Goal: Transaction & Acquisition: Book appointment/travel/reservation

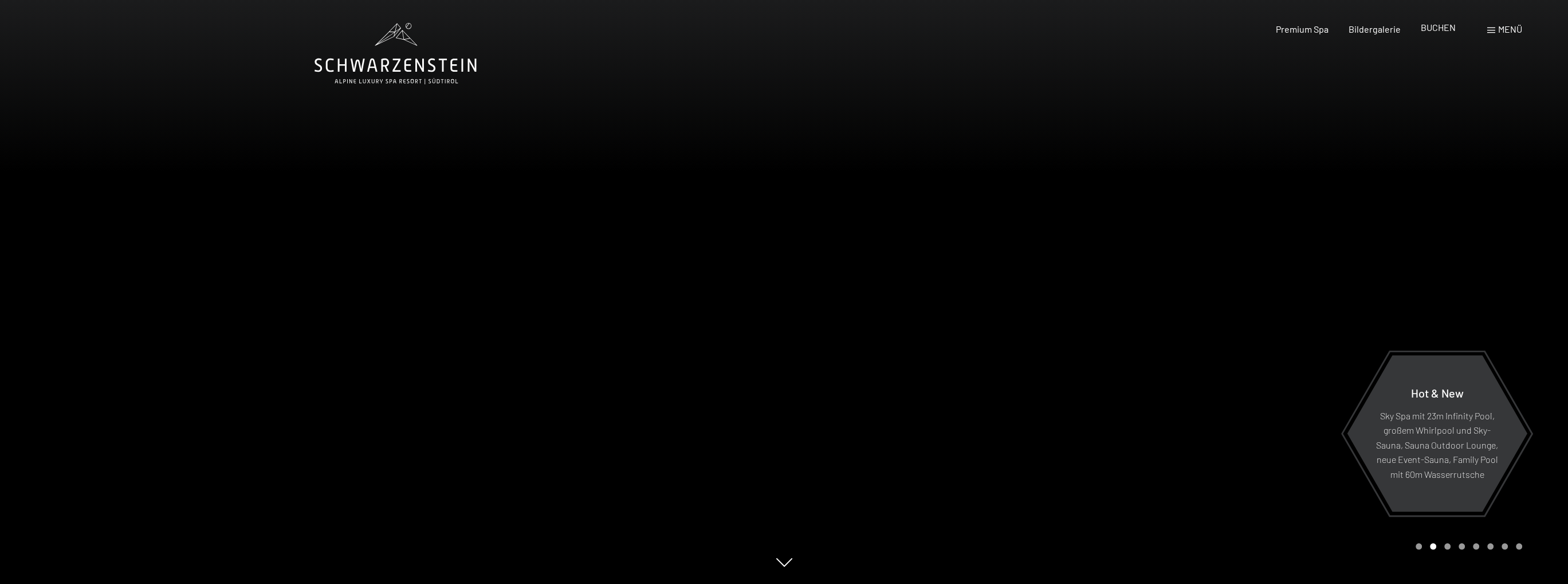
click at [1442, 30] on span "BUCHEN" at bounding box center [1438, 27] width 35 height 11
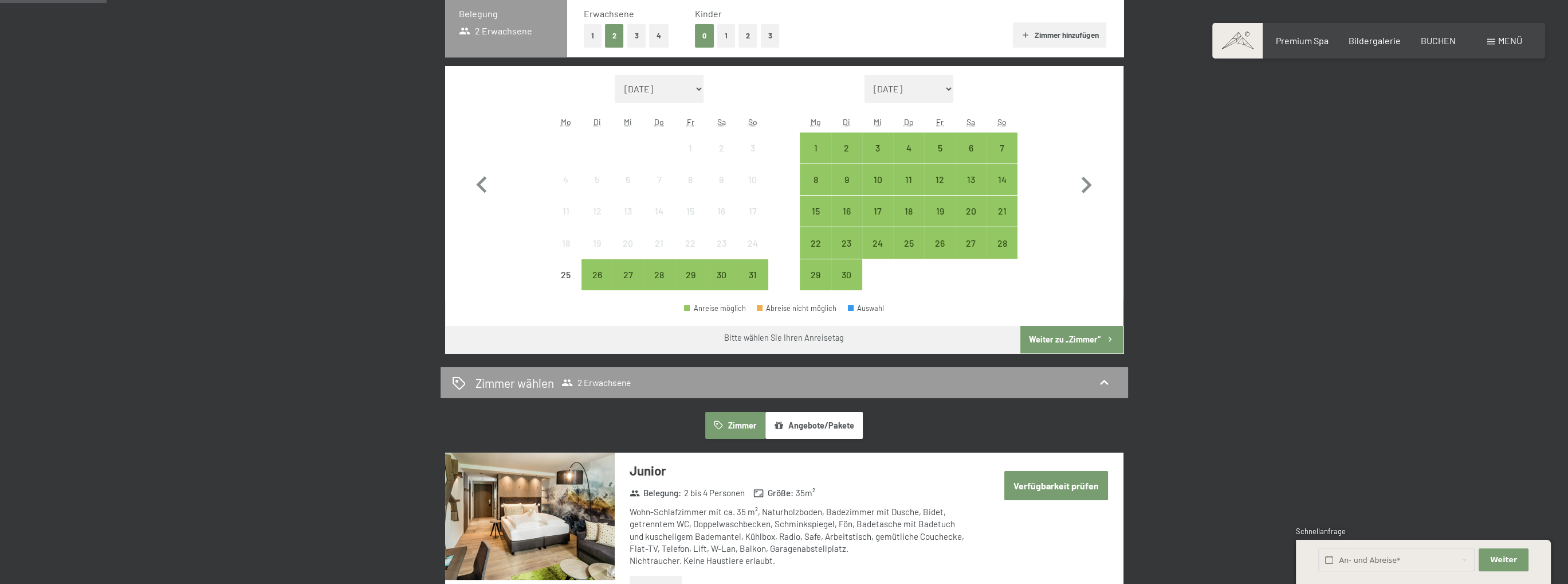
scroll to position [344, 0]
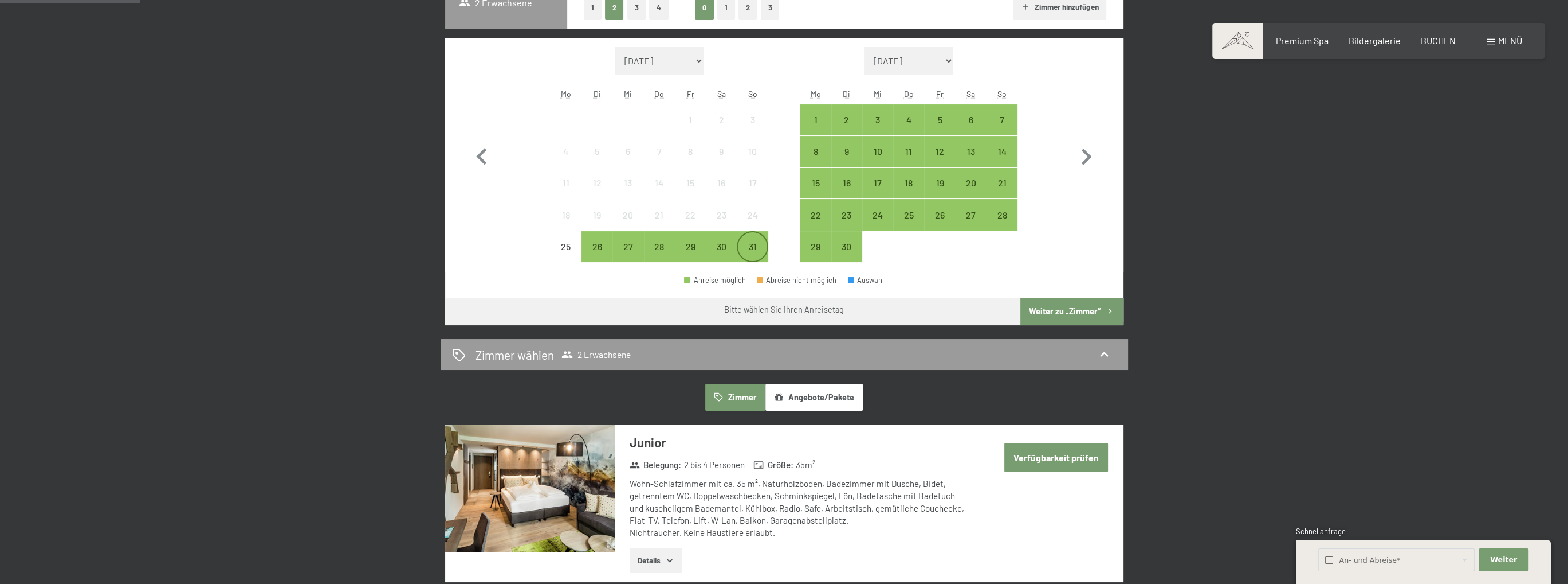
click at [753, 244] on div "31" at bounding box center [753, 256] width 29 height 29
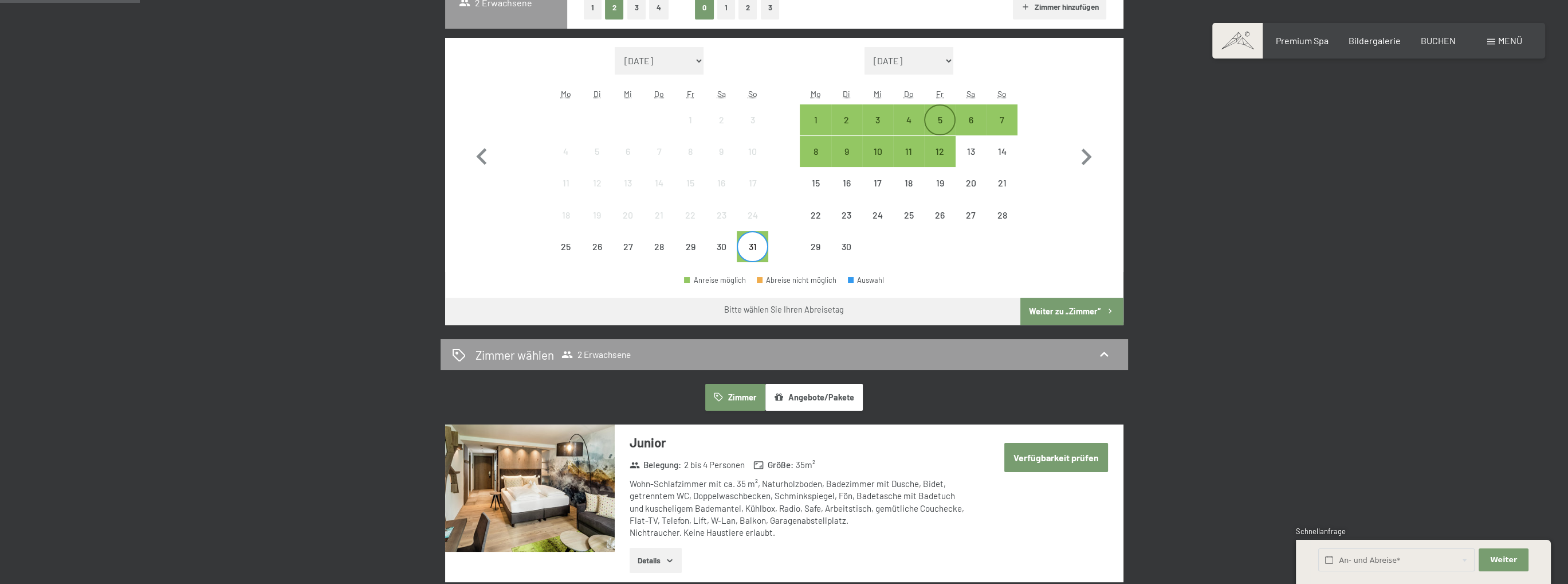
click at [937, 116] on div "5" at bounding box center [939, 129] width 29 height 29
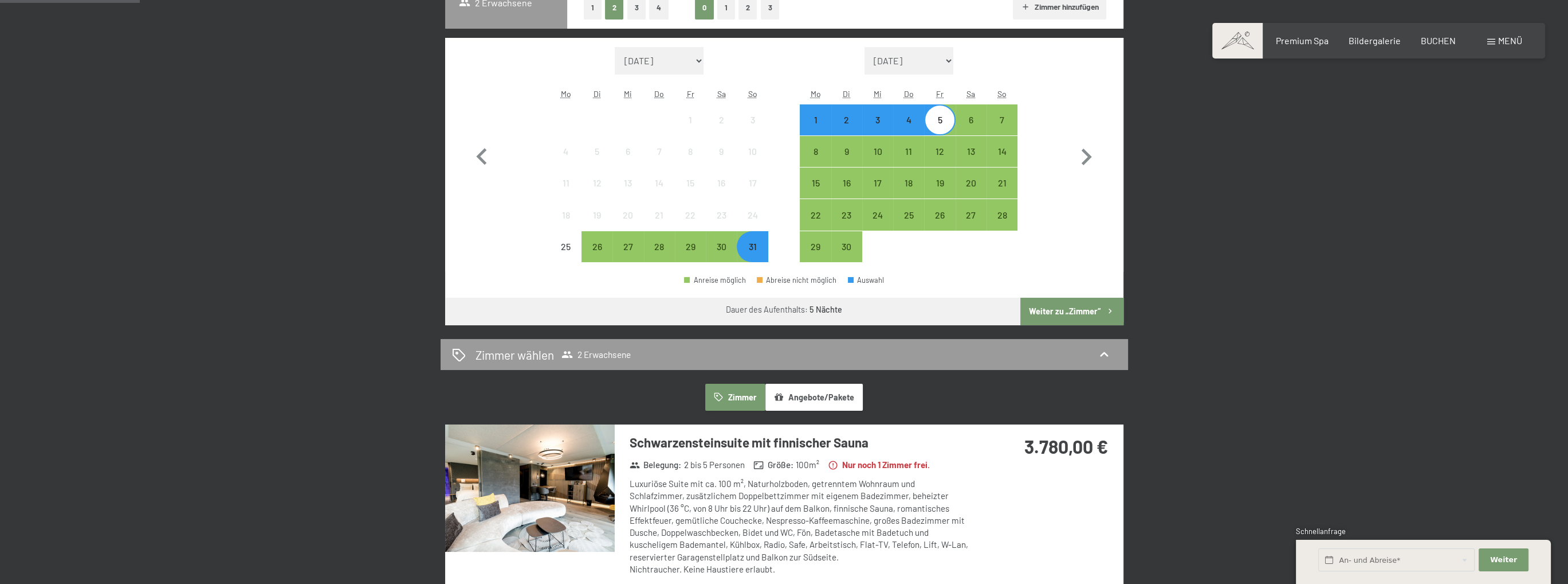
click at [1079, 303] on button "Weiter zu „Zimmer“" at bounding box center [1071, 312] width 103 height 28
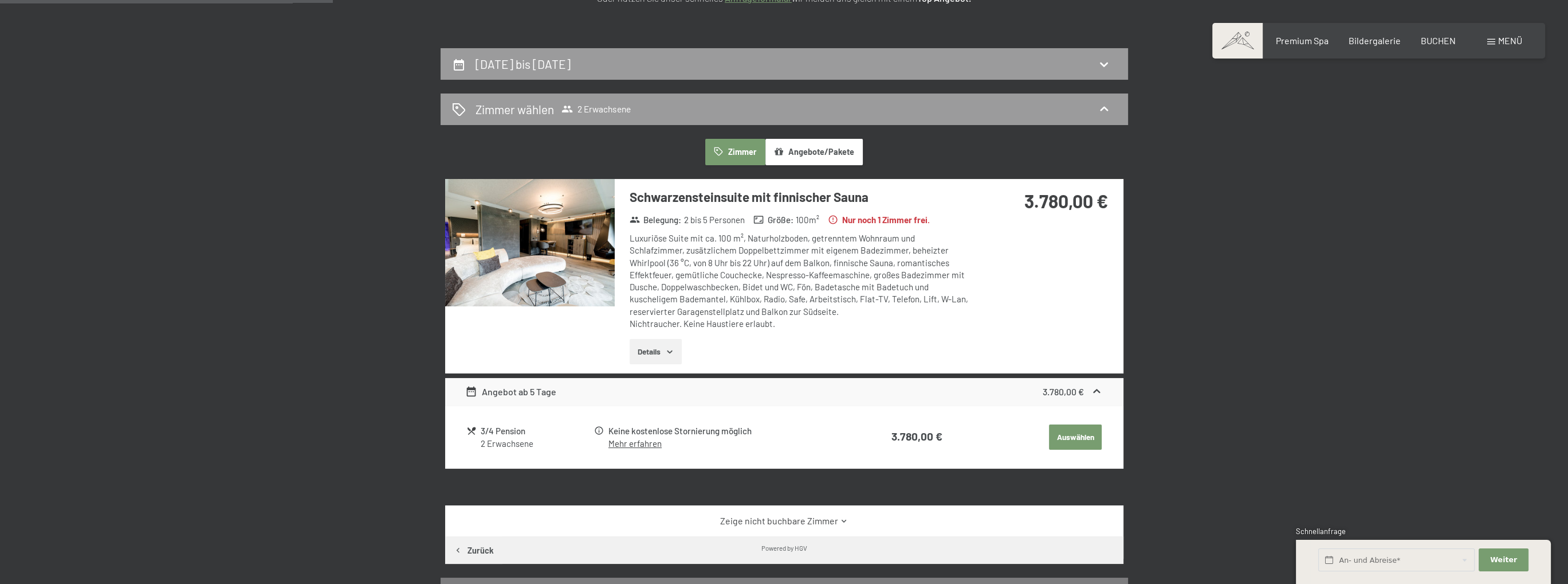
scroll to position [159, 0]
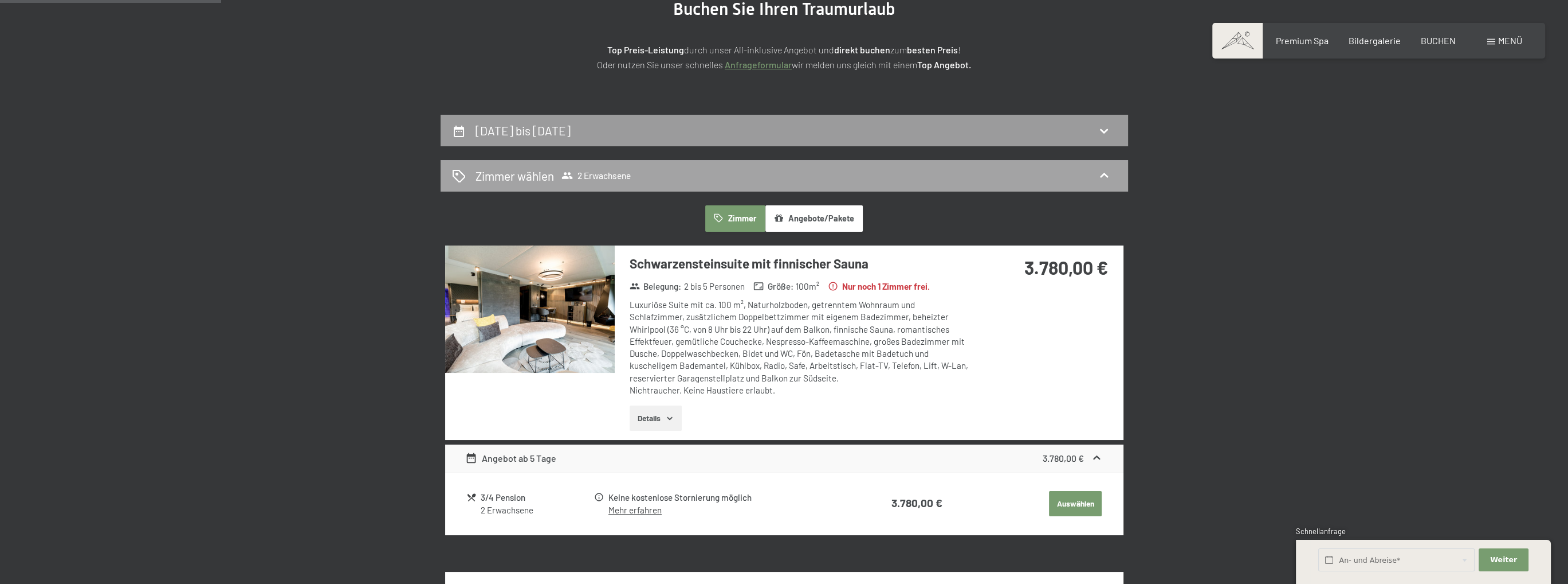
click at [646, 173] on div "Zimmer wählen 2 Erwachsene" at bounding box center [784, 175] width 665 height 17
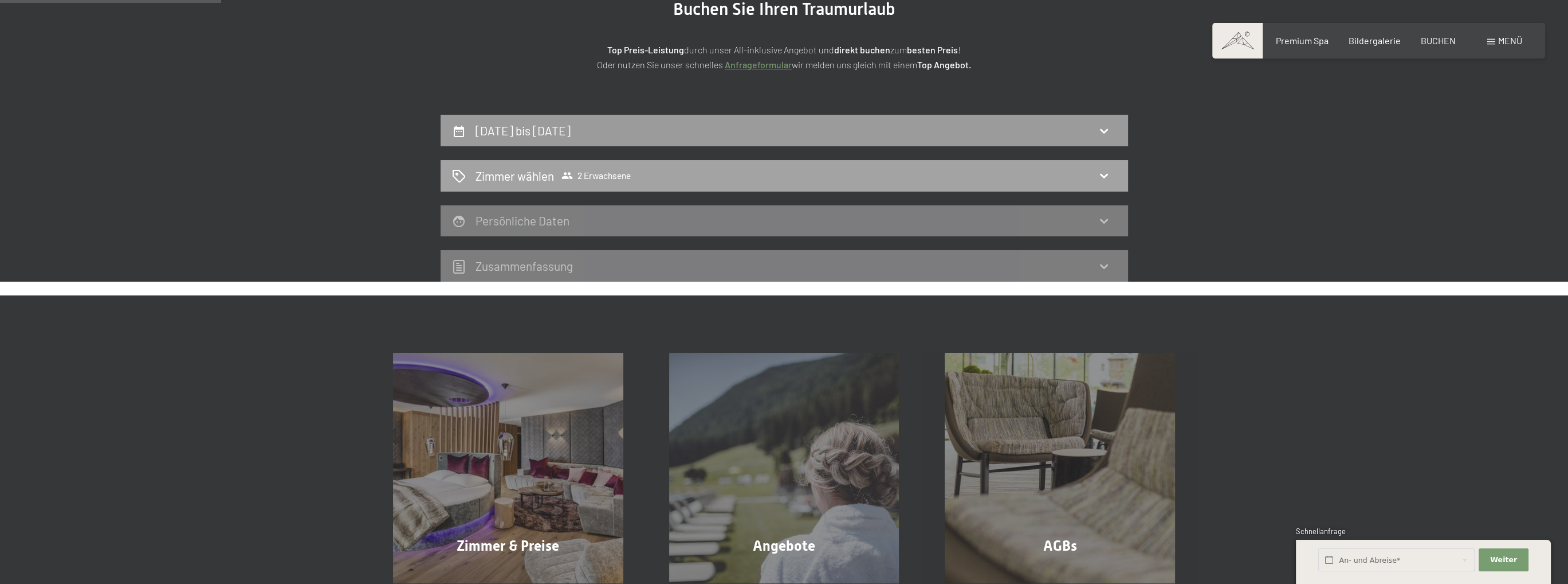
click at [646, 173] on div "Zimmer wählen 2 Erwachsene" at bounding box center [784, 175] width 665 height 17
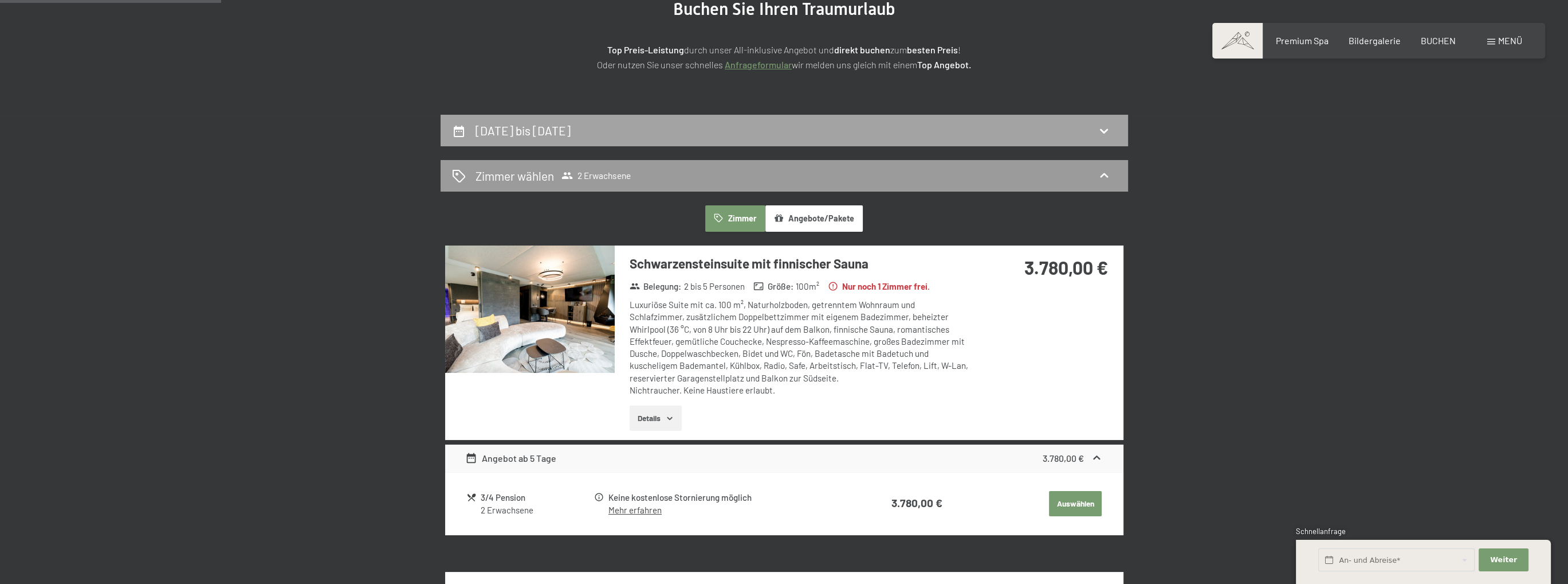
click at [709, 138] on div "31. August bis 5. September 2025" at bounding box center [784, 130] width 665 height 17
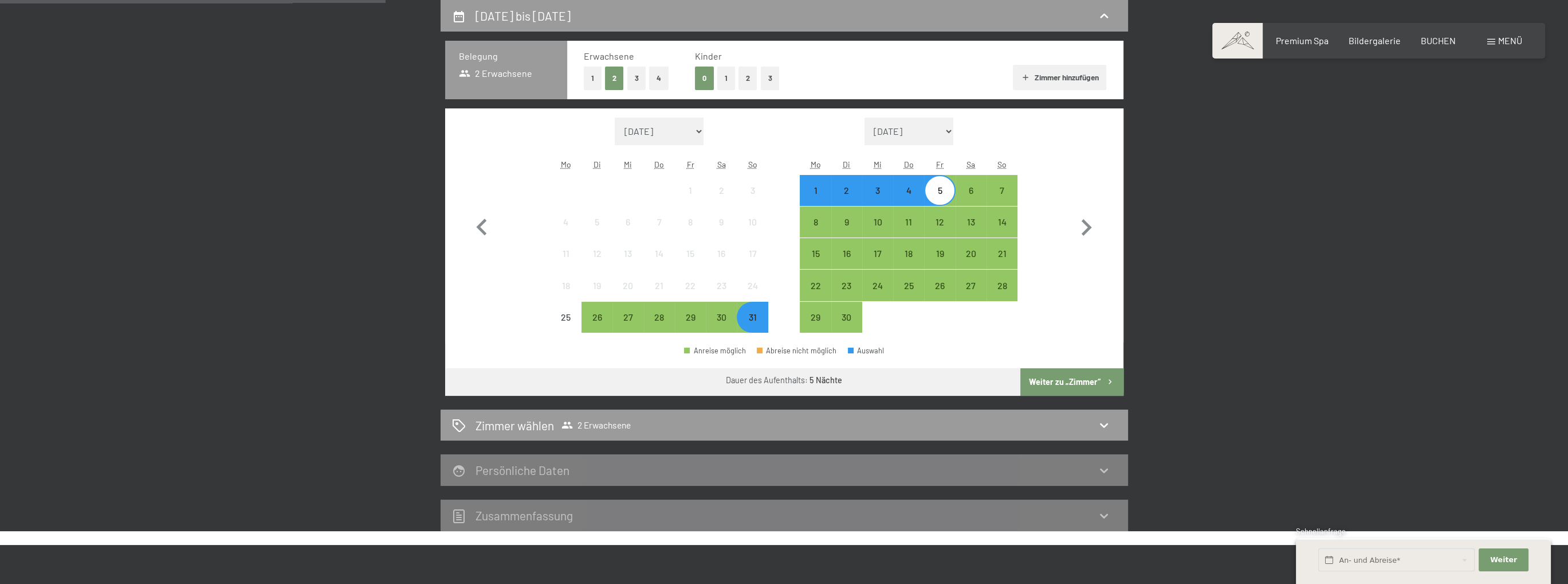
click at [743, 72] on button "2" at bounding box center [748, 79] width 19 height 24
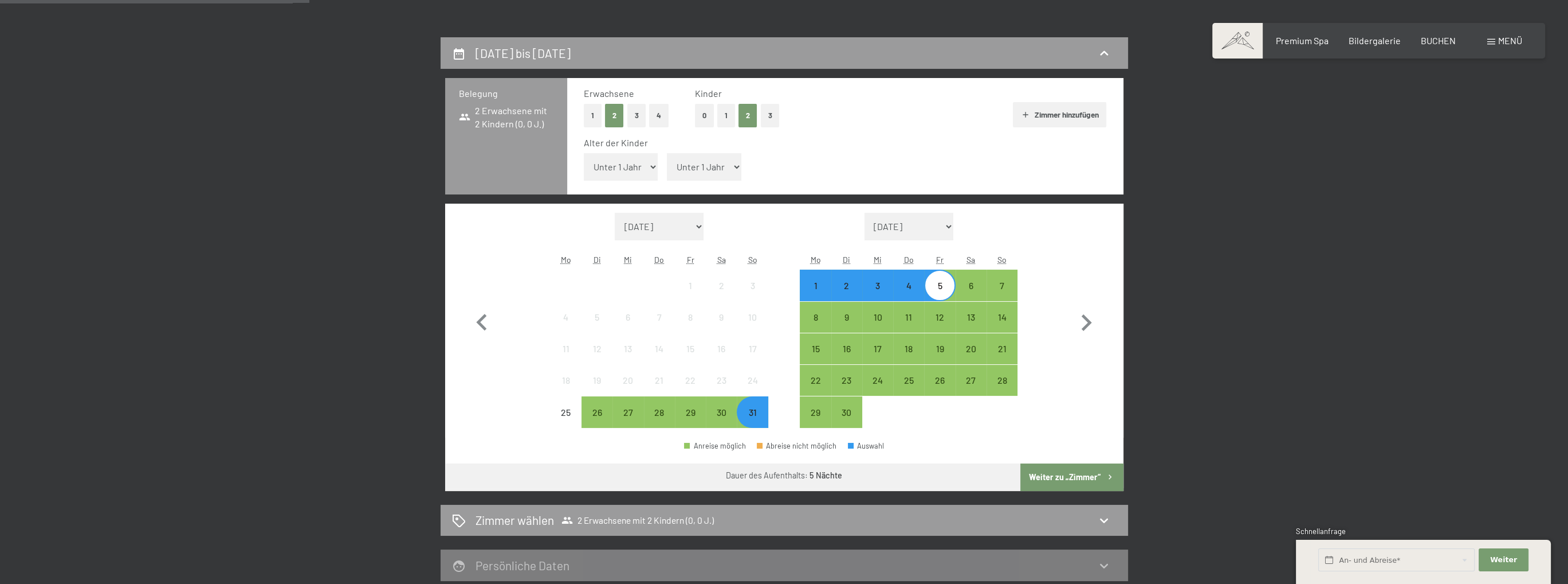
scroll to position [216, 0]
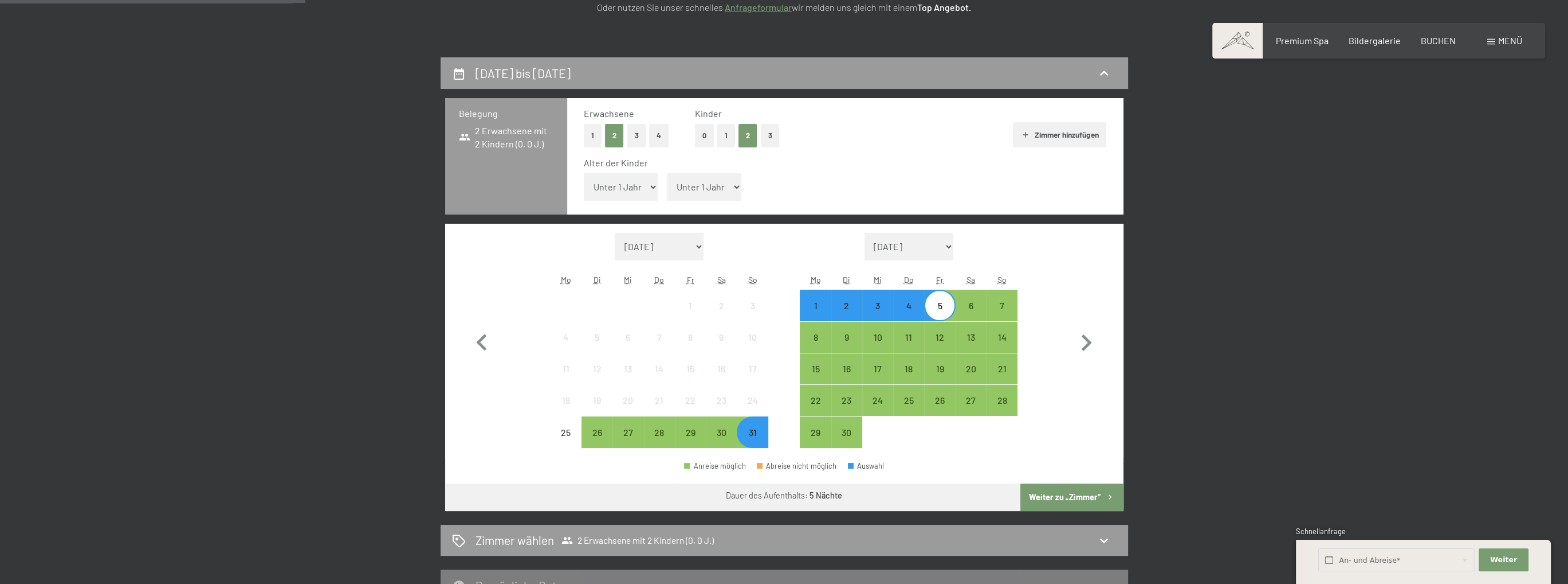
click at [619, 189] on select "Unter 1 Jahr 1 Jahr 2 Jahre 3 Jahre 4 Jahre 5 Jahre 6 Jahre 7 Jahre 8 Jahre 9 J…" at bounding box center [621, 187] width 75 height 28
select select "14"
click at [584, 173] on select "Unter 1 Jahr 1 Jahr 2 Jahre 3 Jahre 4 Jahre 5 Jahre 6 Jahre 7 Jahre 8 Jahre 9 J…" at bounding box center [621, 187] width 75 height 28
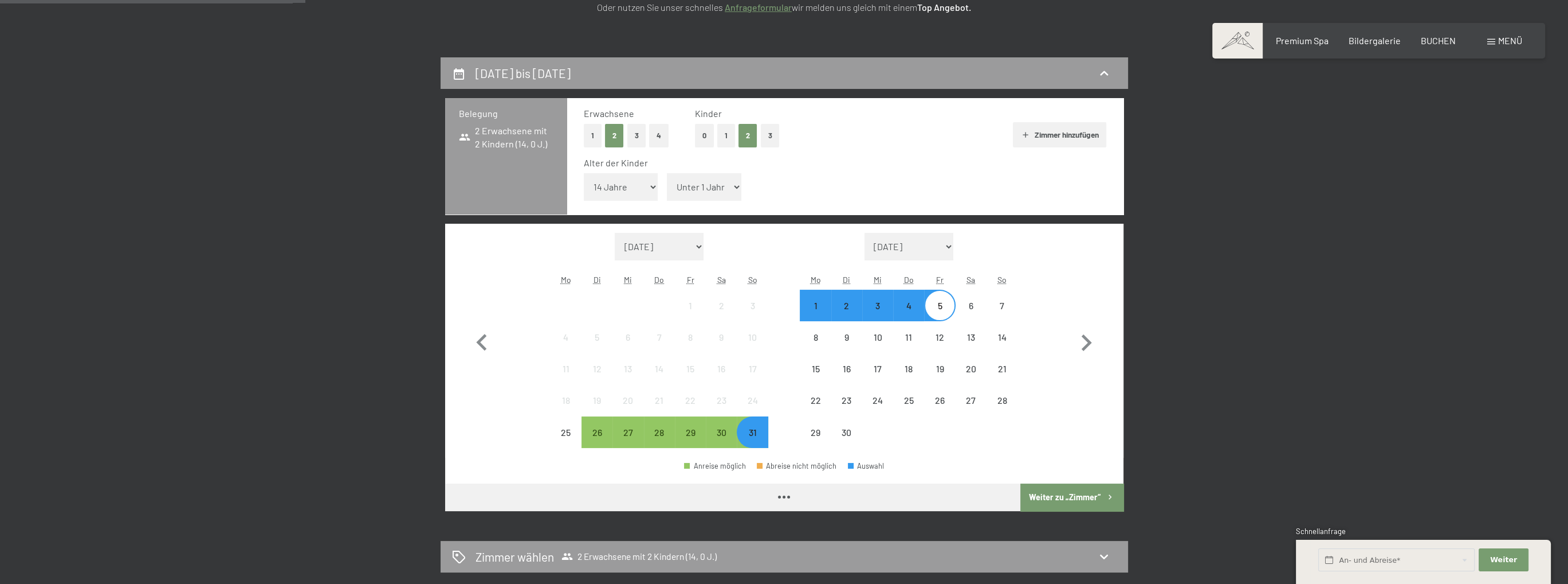
click at [702, 185] on select "Unter 1 Jahr 1 Jahr 2 Jahre 3 Jahre 4 Jahre 5 Jahre 6 Jahre 7 Jahre 8 Jahre 9 J…" at bounding box center [704, 187] width 75 height 28
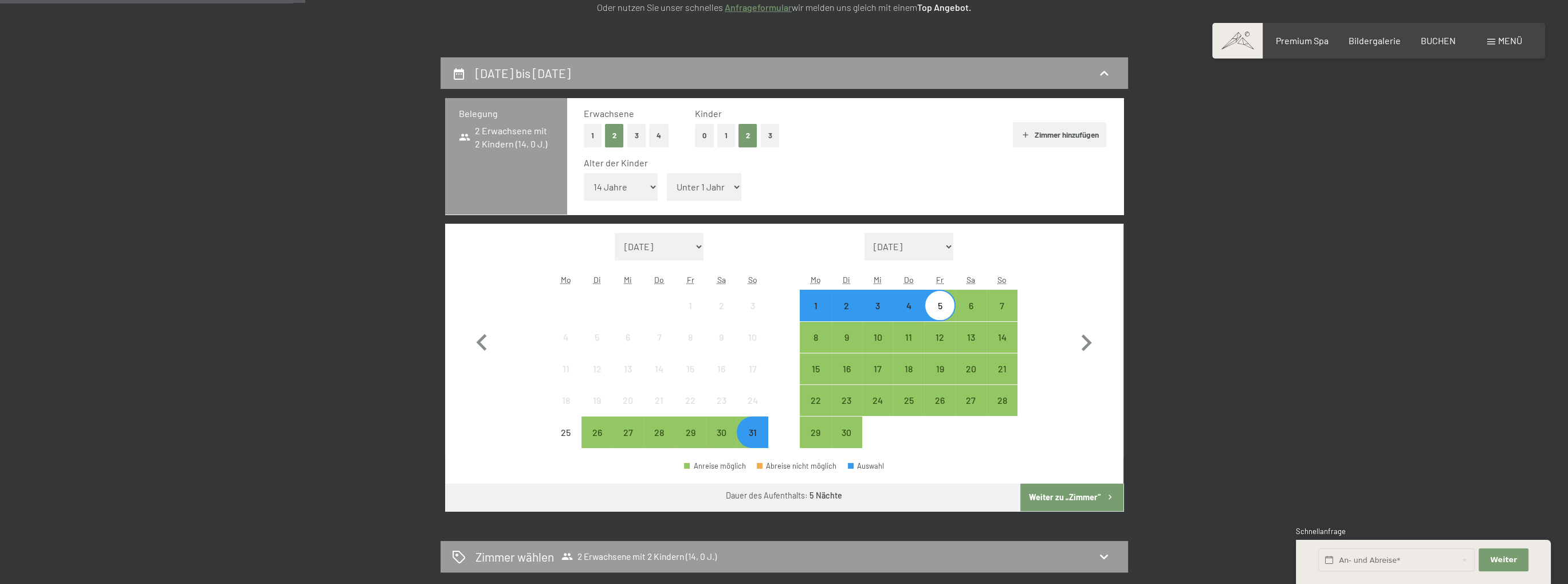
select select "11"
click at [667, 173] on select "Unter 1 Jahr 1 Jahr 2 Jahre 3 Jahre 4 Jahre 5 Jahre 6 Jahre 7 Jahre 8 Jahre 9 J…" at bounding box center [704, 187] width 75 height 28
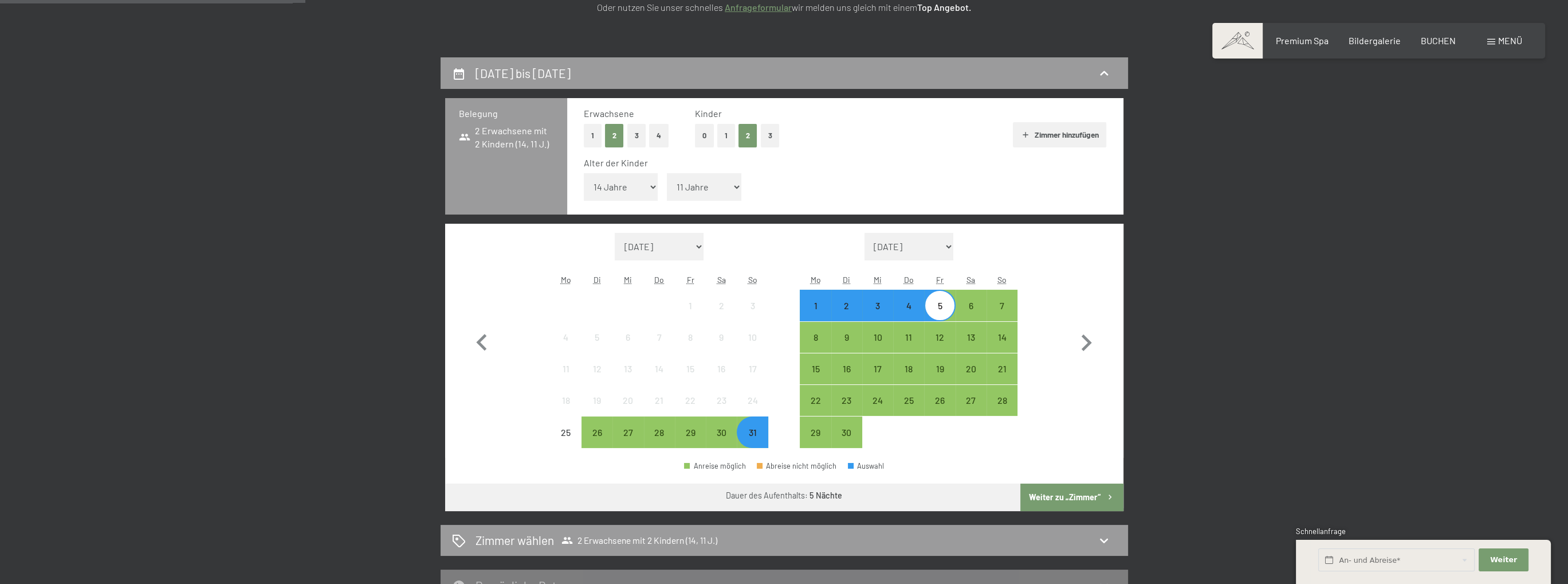
click at [1080, 497] on button "Weiter zu „Zimmer“" at bounding box center [1071, 497] width 103 height 28
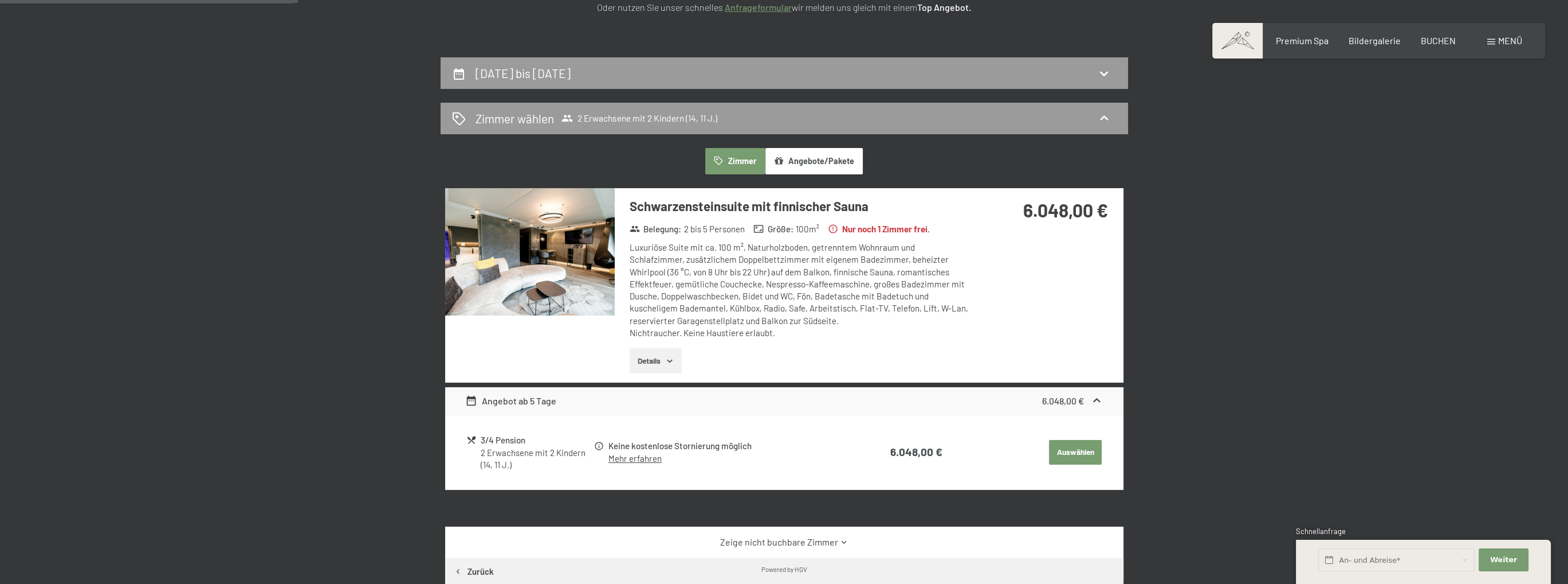
click at [567, 264] on img at bounding box center [531, 251] width 170 height 127
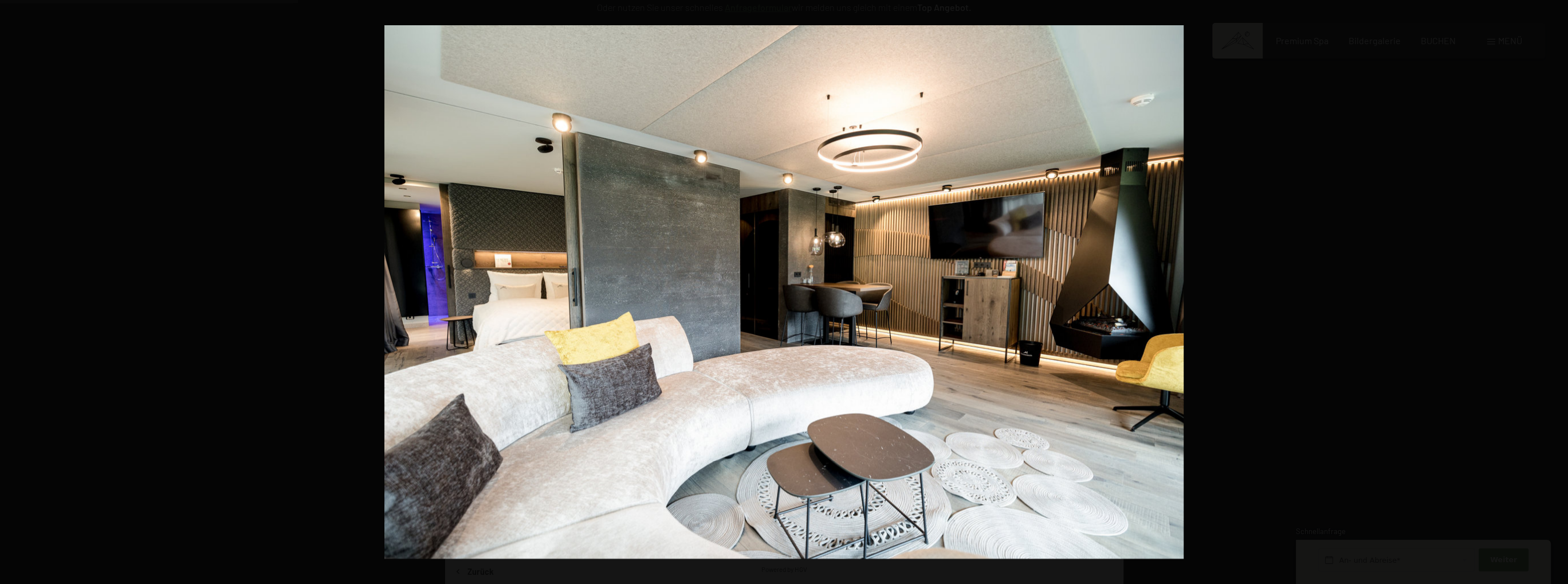
click at [1561, 290] on button "button" at bounding box center [1548, 291] width 40 height 57
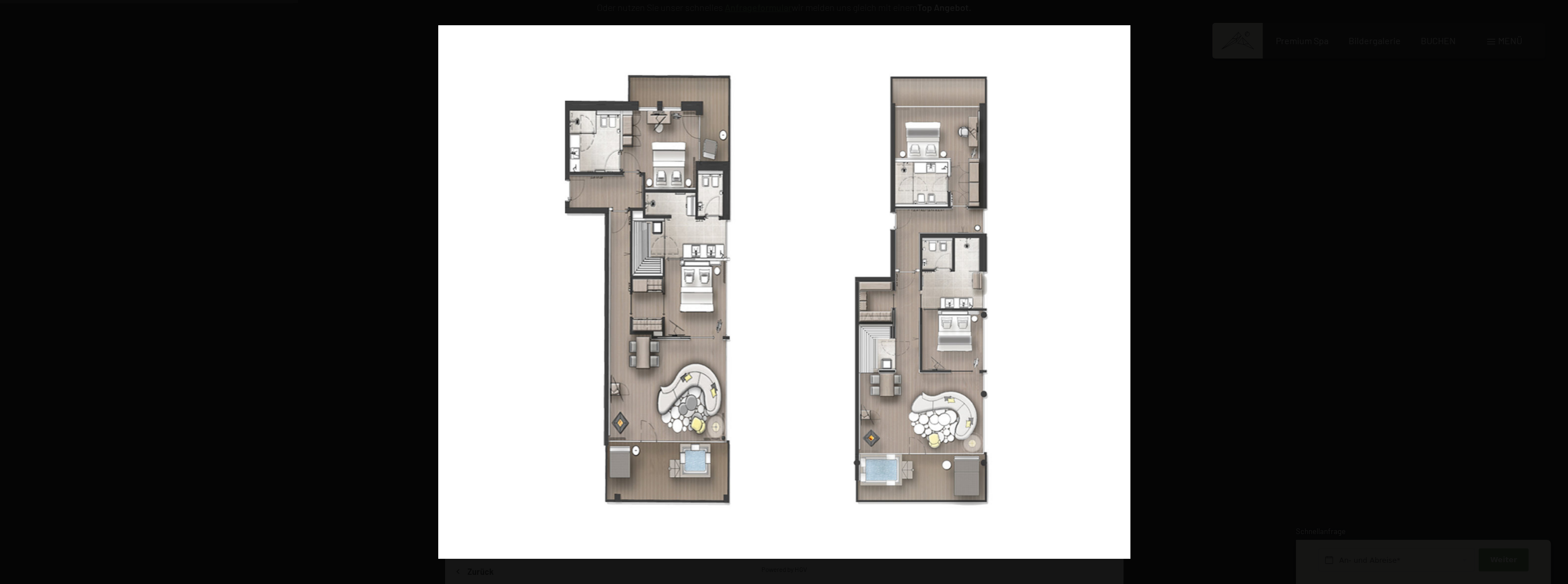
click at [1556, 290] on button "button" at bounding box center [1548, 291] width 40 height 57
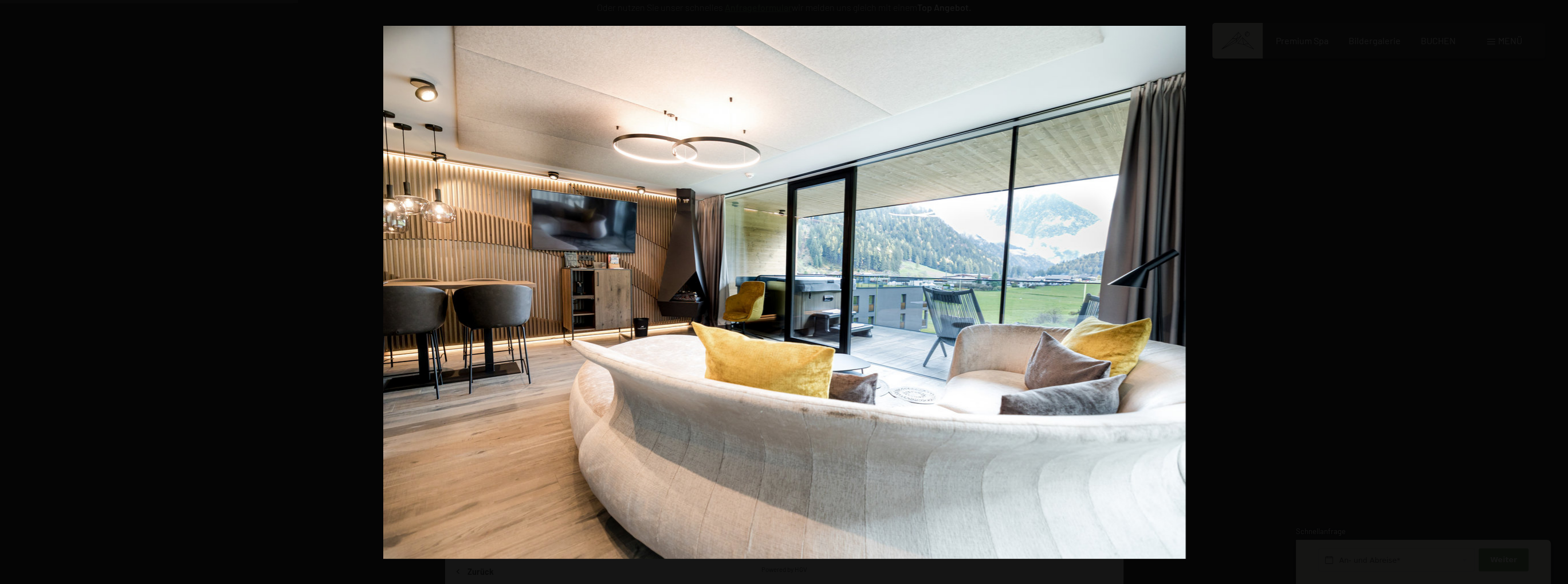
click at [1556, 290] on button "button" at bounding box center [1548, 291] width 40 height 57
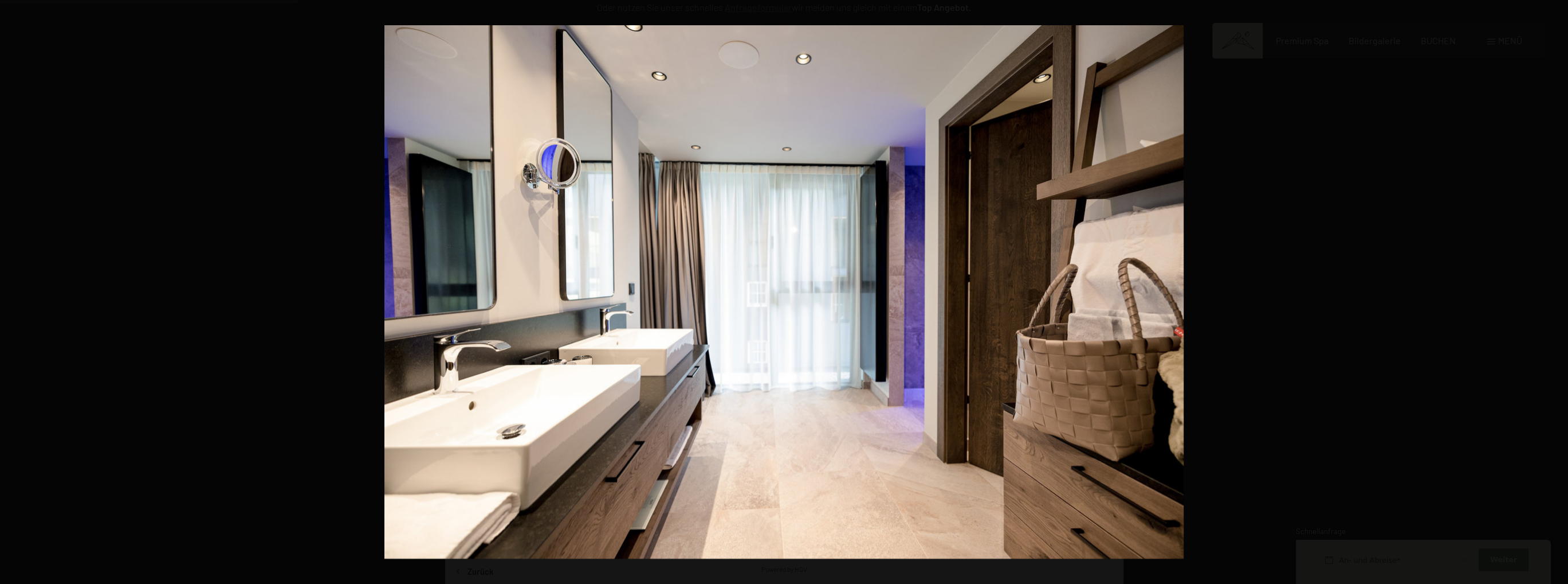
click at [1556, 290] on button "button" at bounding box center [1548, 291] width 40 height 57
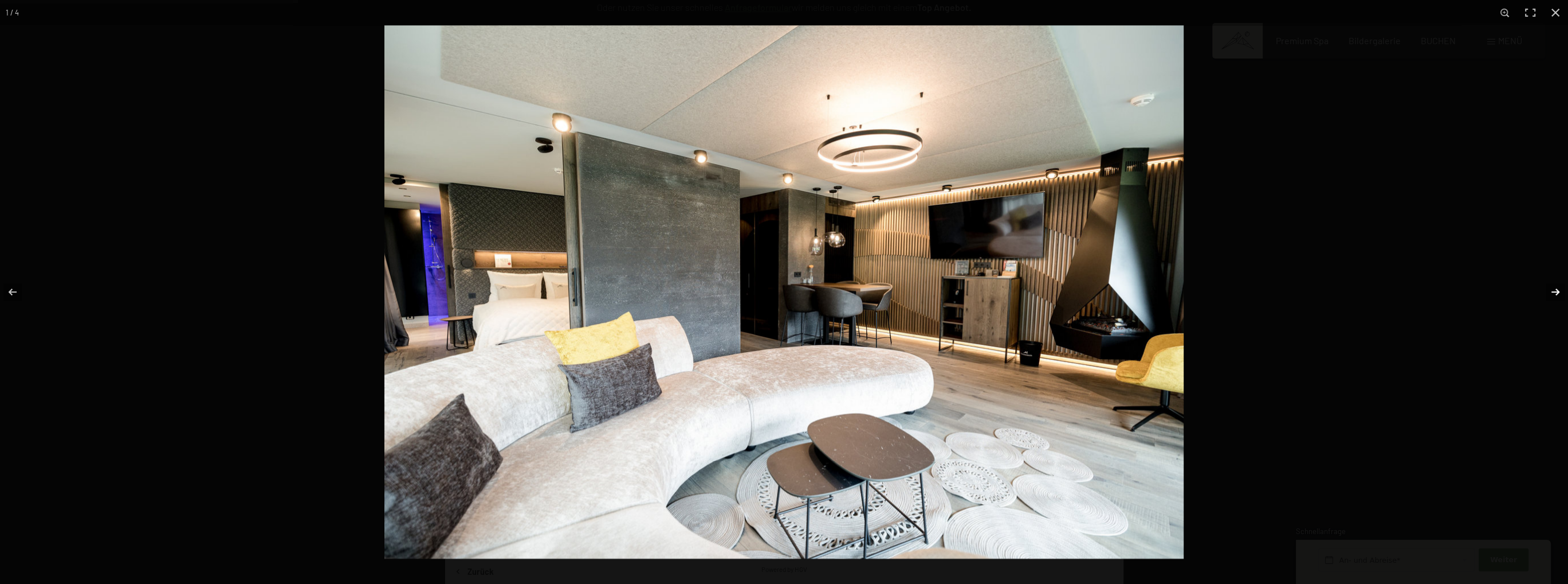
click at [1549, 296] on button "button" at bounding box center [1548, 291] width 40 height 57
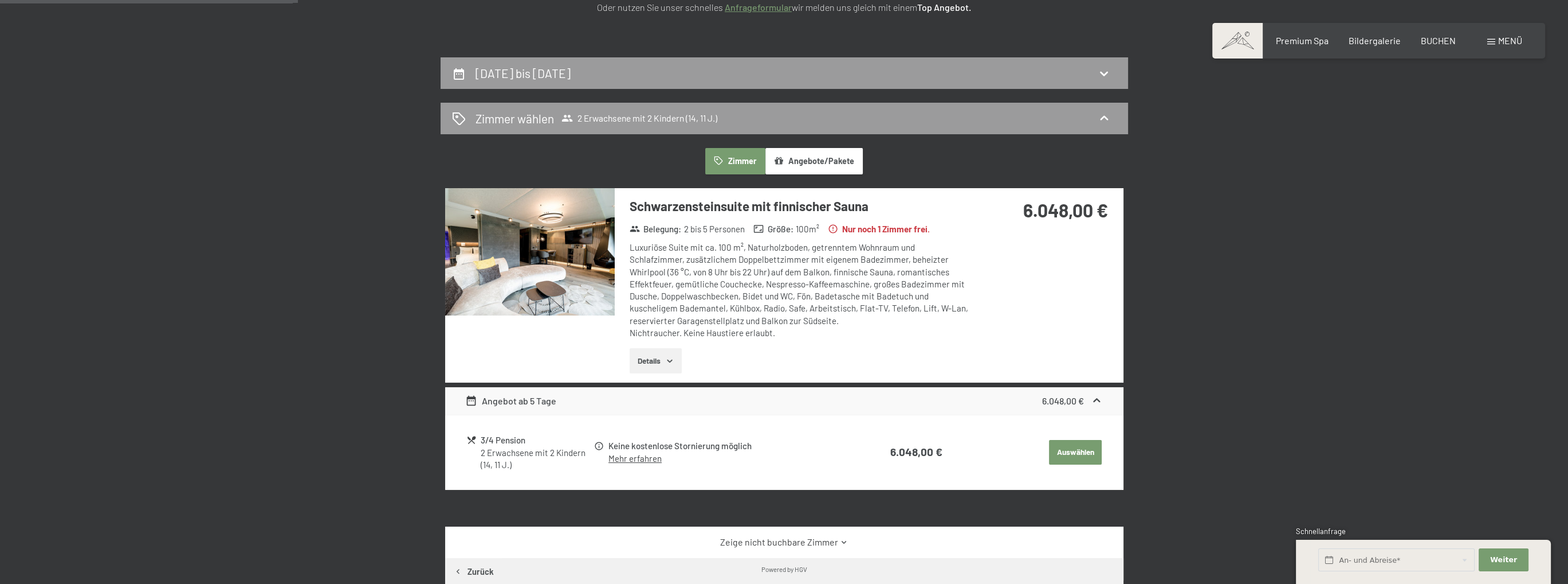
click at [0, 0] on button "button" at bounding box center [0, 0] width 0 height 0
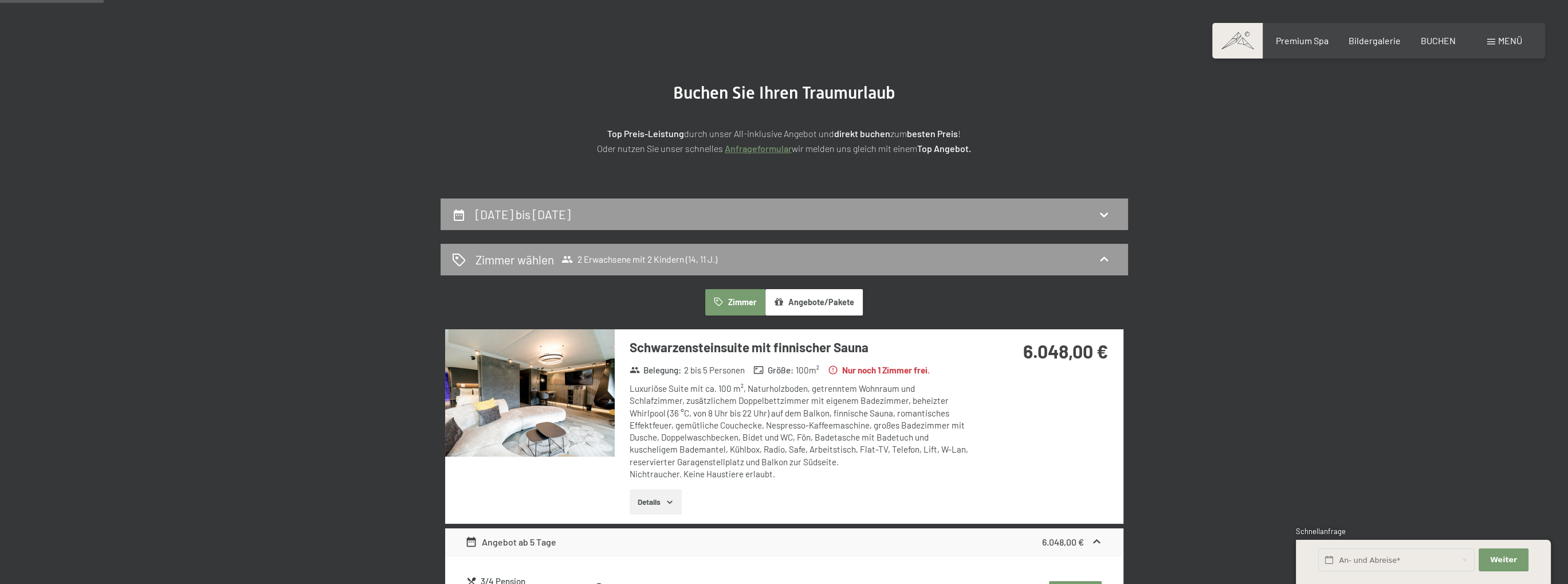
scroll to position [0, 0]
